Goal: Transaction & Acquisition: Book appointment/travel/reservation

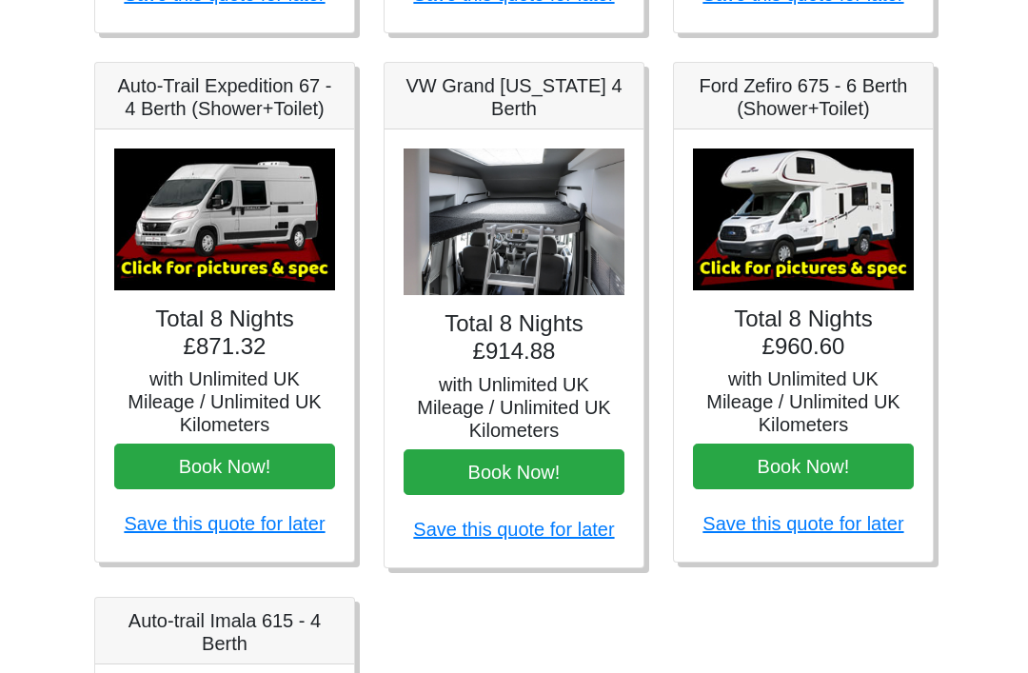
scroll to position [775, 0]
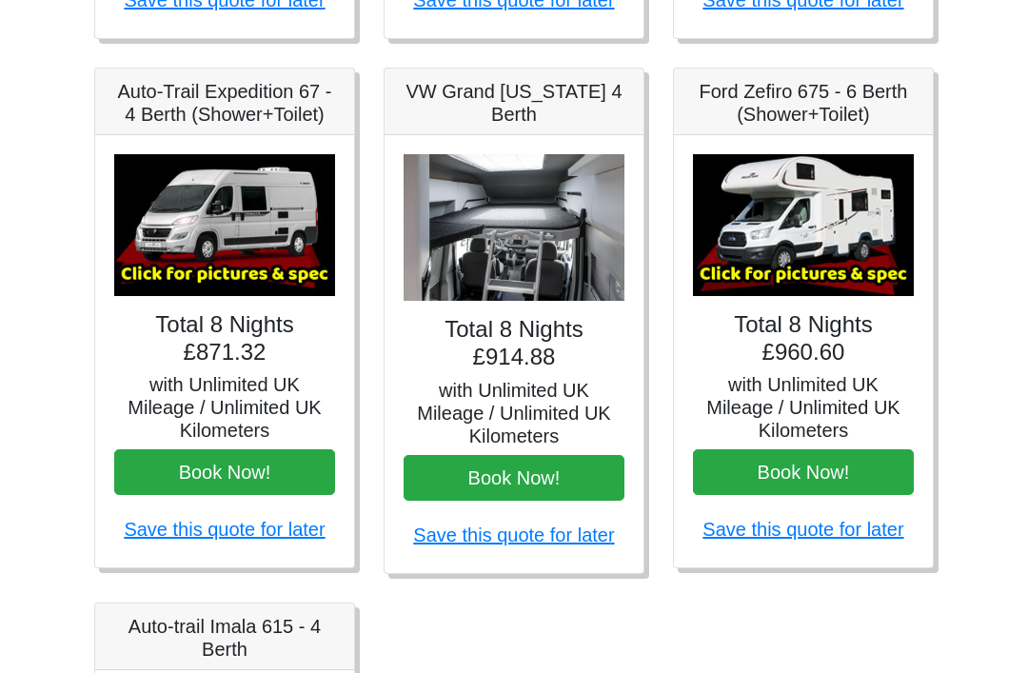
click at [839, 294] on img at bounding box center [803, 226] width 221 height 142
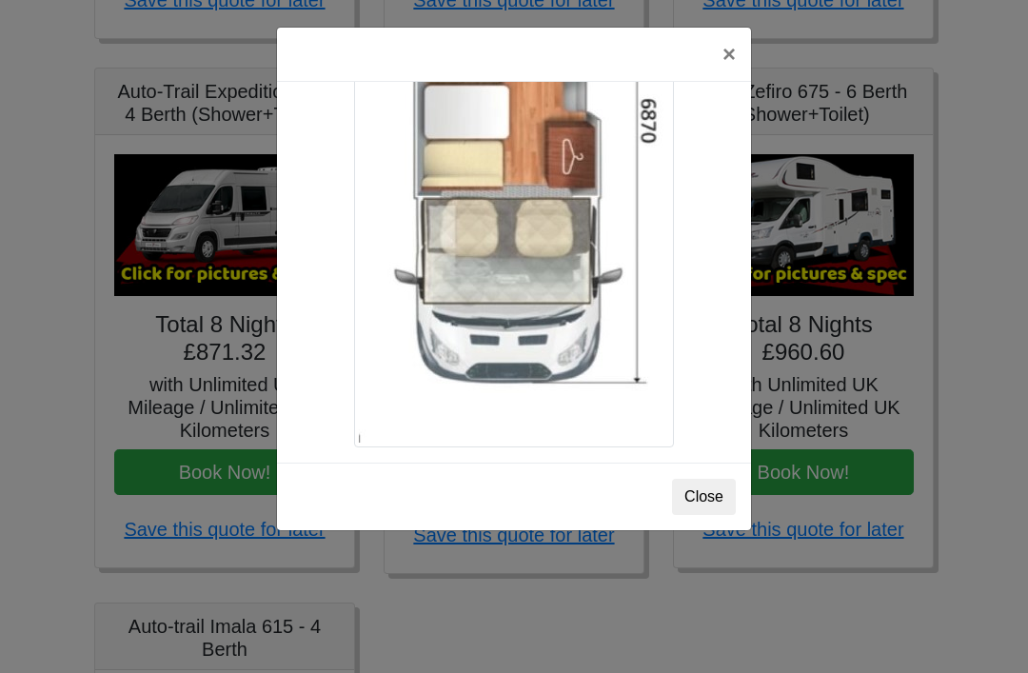
scroll to position [3420, 0]
click at [707, 487] on button "Close" at bounding box center [704, 497] width 64 height 36
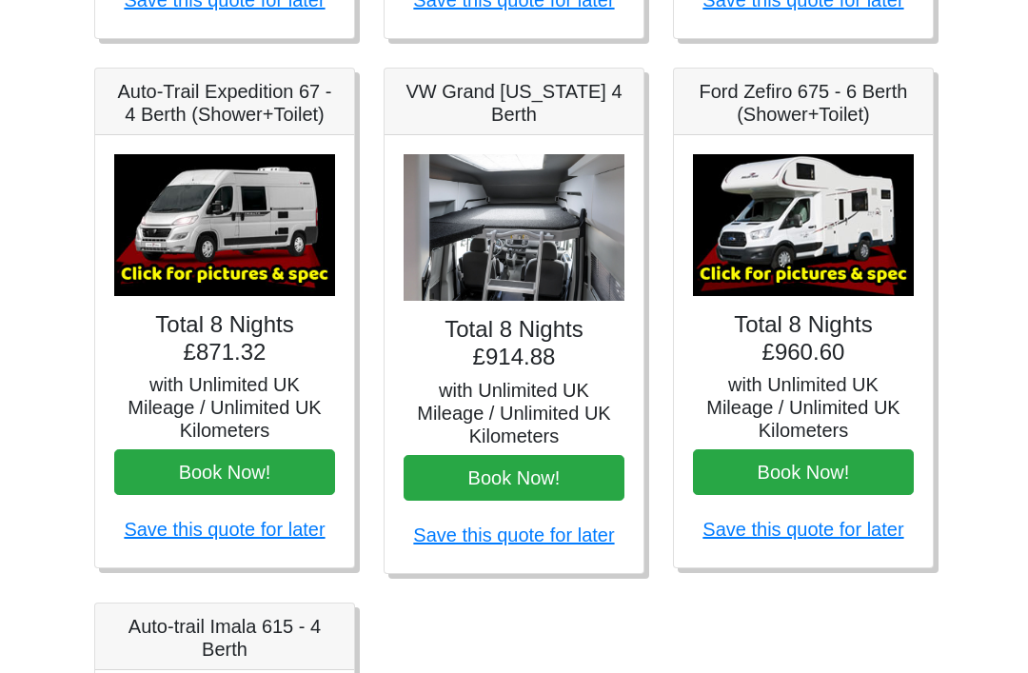
click at [870, 246] on img at bounding box center [803, 225] width 221 height 142
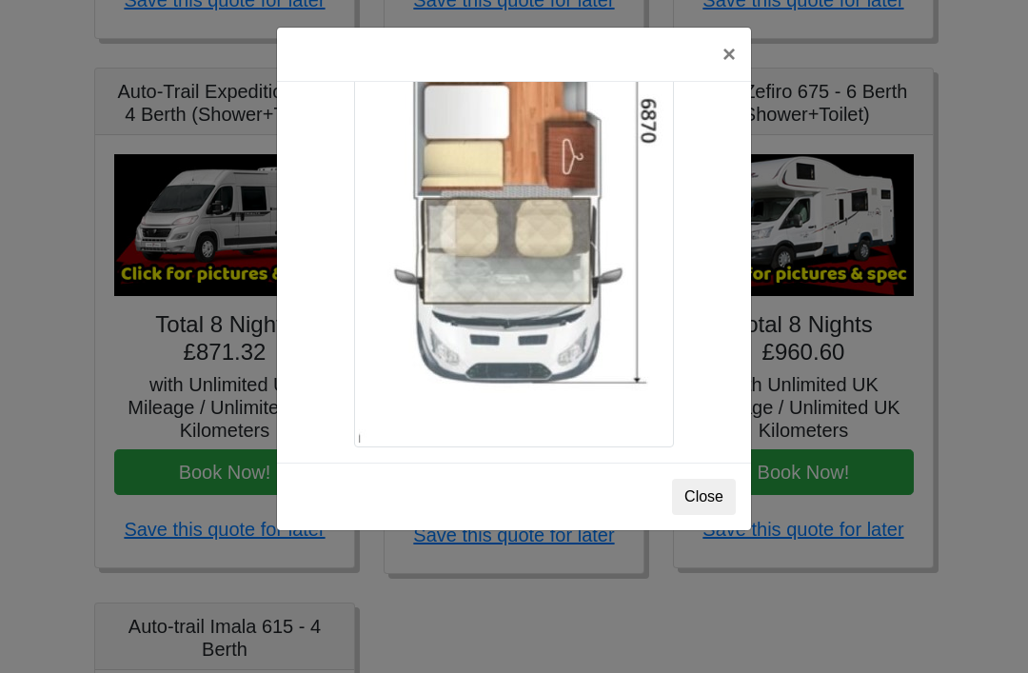
click at [698, 492] on button "Close" at bounding box center [704, 497] width 64 height 36
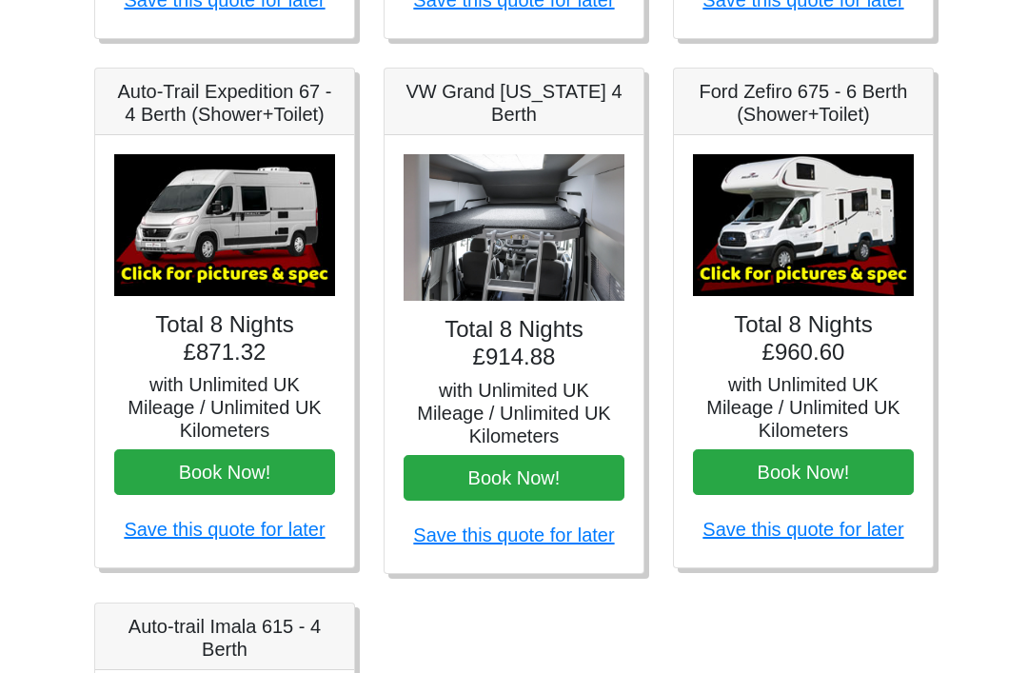
click at [823, 470] on button "Book Now!" at bounding box center [803, 472] width 221 height 46
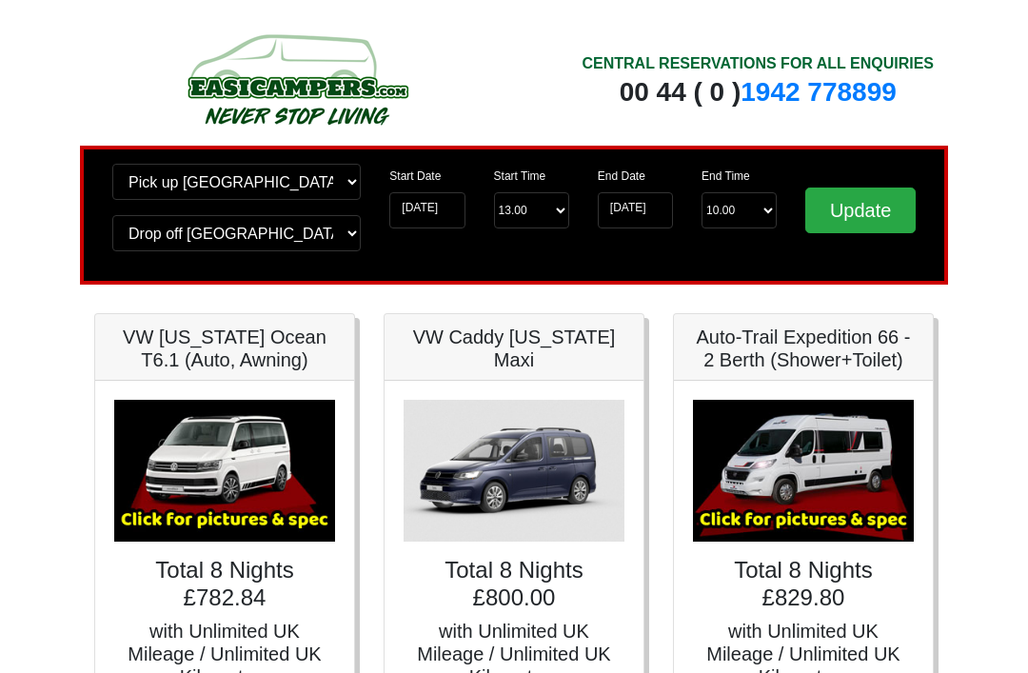
scroll to position [776, 0]
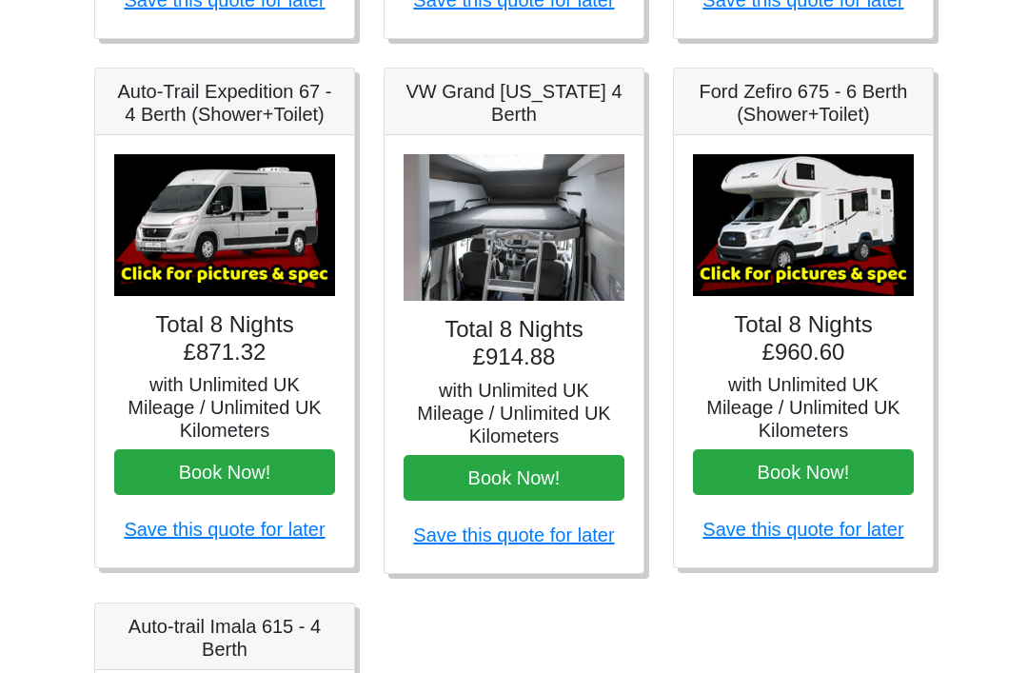
click at [853, 226] on img at bounding box center [803, 225] width 221 height 142
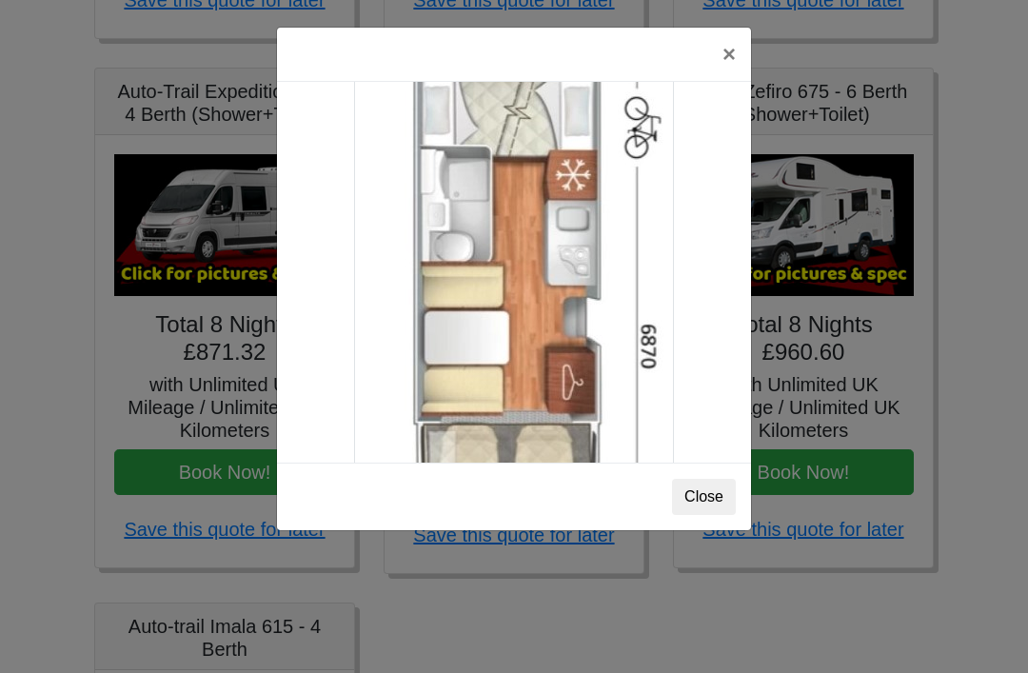
scroll to position [3152, 0]
click at [736, 62] on button "×" at bounding box center [729, 54] width 44 height 53
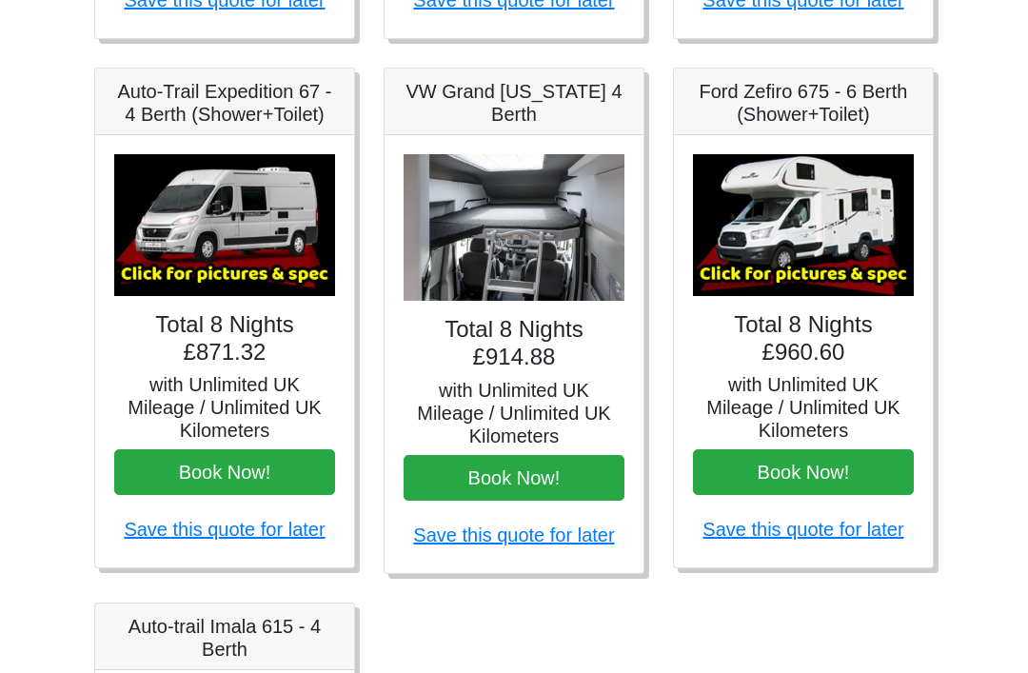
click at [791, 106] on h5 "Ford Zefiro 675 - 6 Berth (Shower+Toilet)" at bounding box center [803, 103] width 221 height 46
click at [823, 101] on h5 "Ford Zefiro 675 - 6 Berth (Shower+Toilet)" at bounding box center [803, 103] width 221 height 46
click at [828, 255] on img at bounding box center [803, 225] width 221 height 142
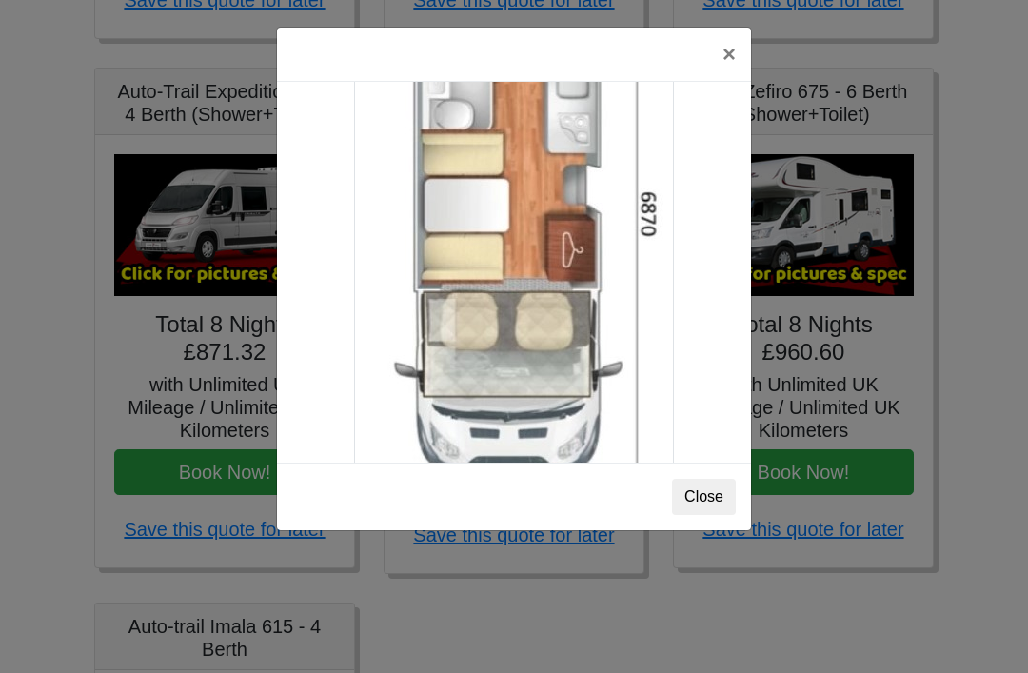
scroll to position [3294, 0]
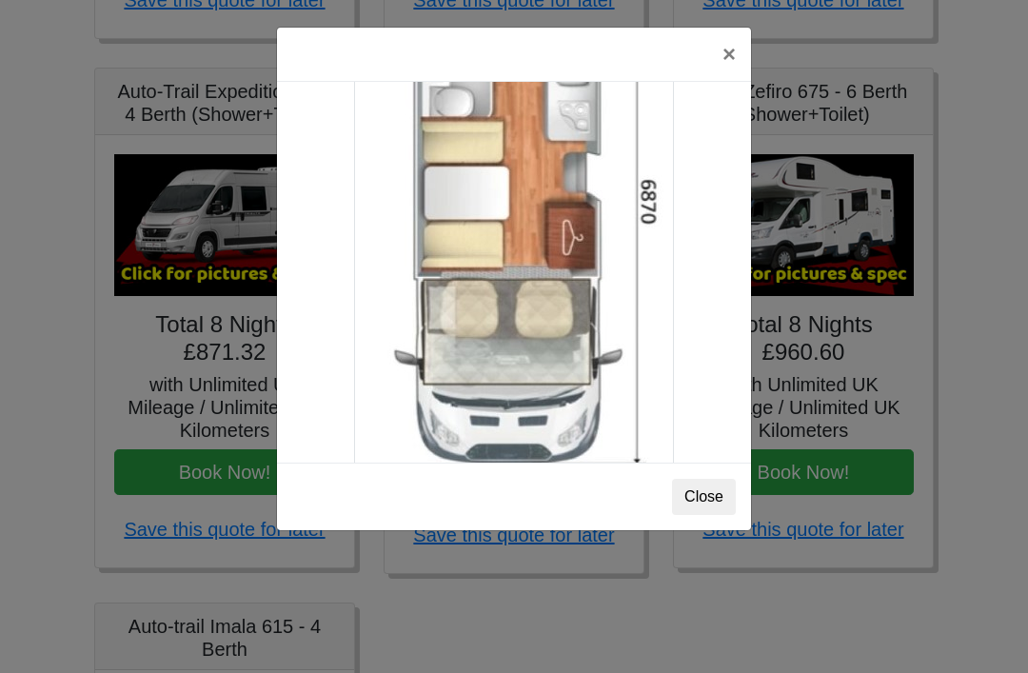
click at [738, 45] on button "×" at bounding box center [729, 54] width 44 height 53
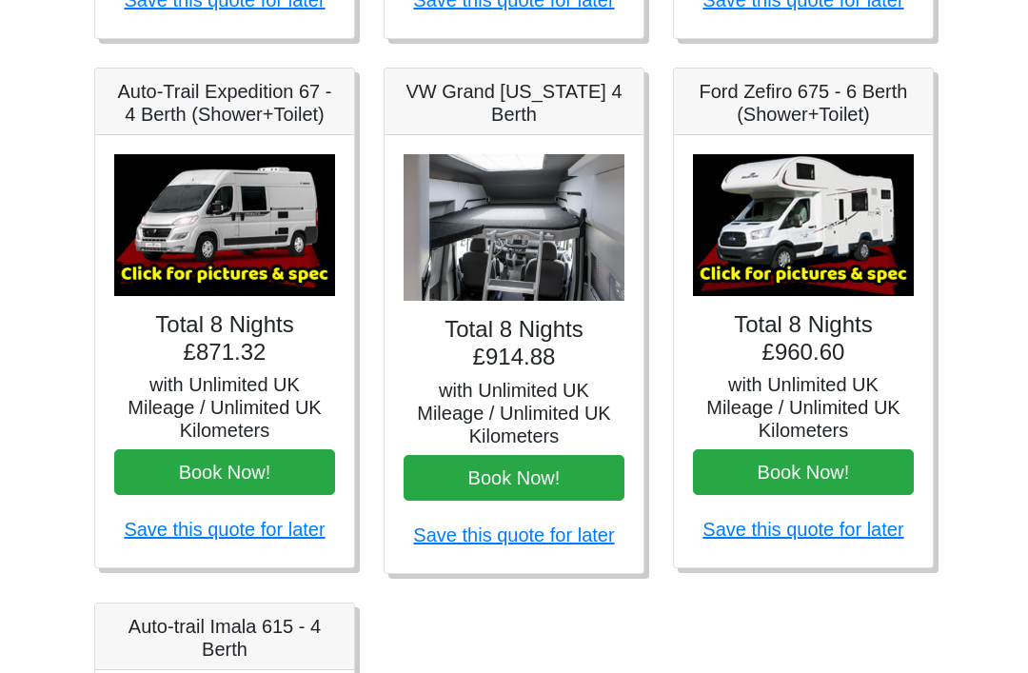
click at [835, 241] on img at bounding box center [803, 225] width 221 height 142
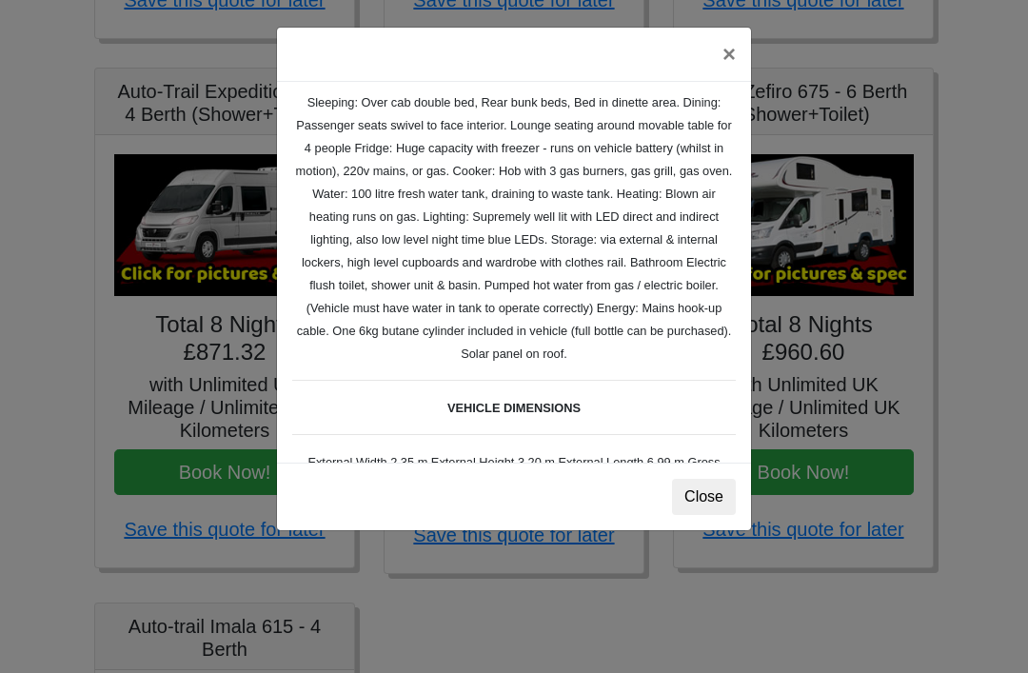
scroll to position [314, 0]
